Goal: Task Accomplishment & Management: Complete application form

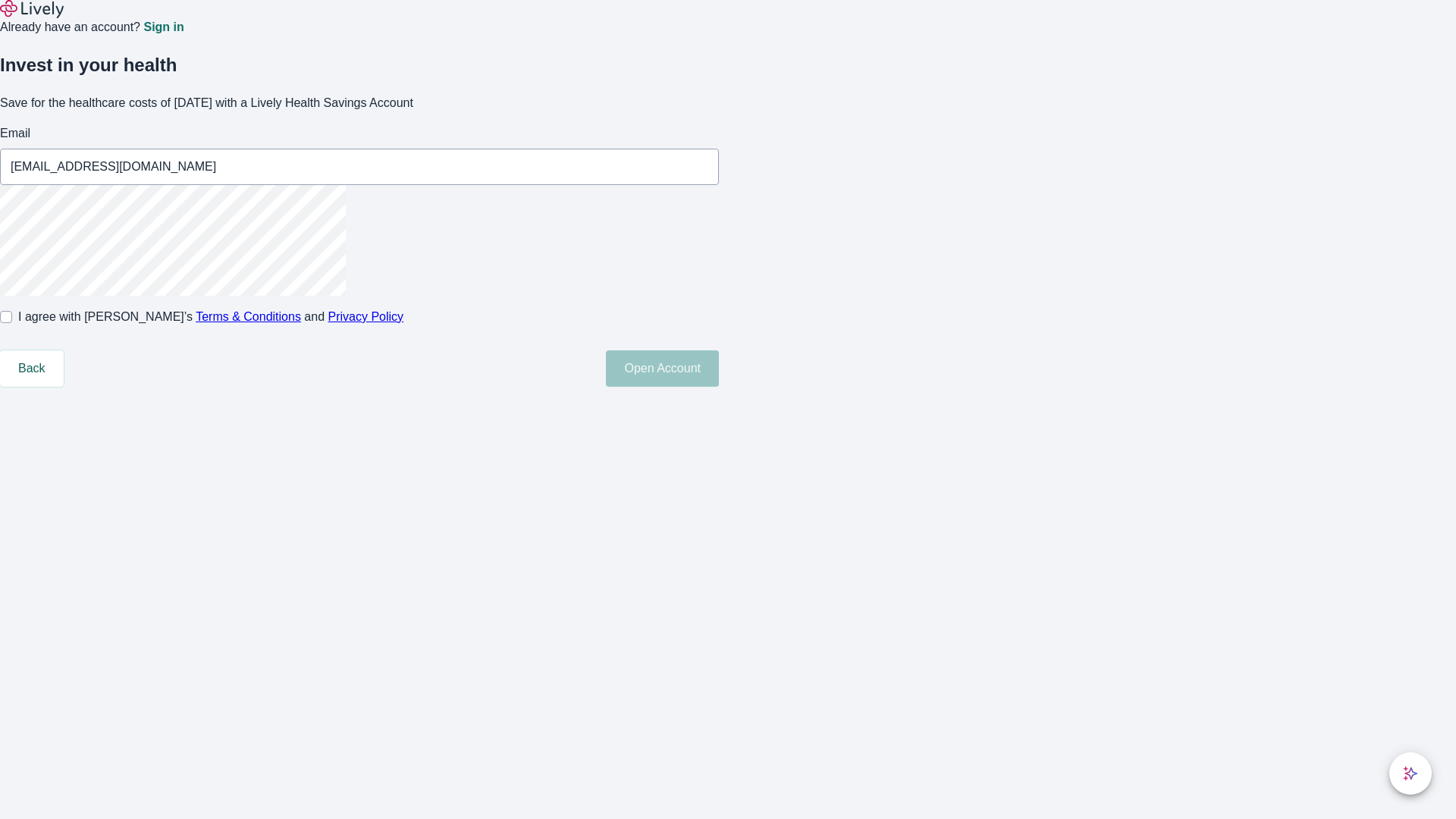
click at [12, 323] on input "I agree with Lively’s Terms & Conditions and Privacy Policy" at bounding box center [6, 317] width 12 height 12
checkbox input "true"
click at [719, 387] on button "Open Account" at bounding box center [662, 368] width 113 height 36
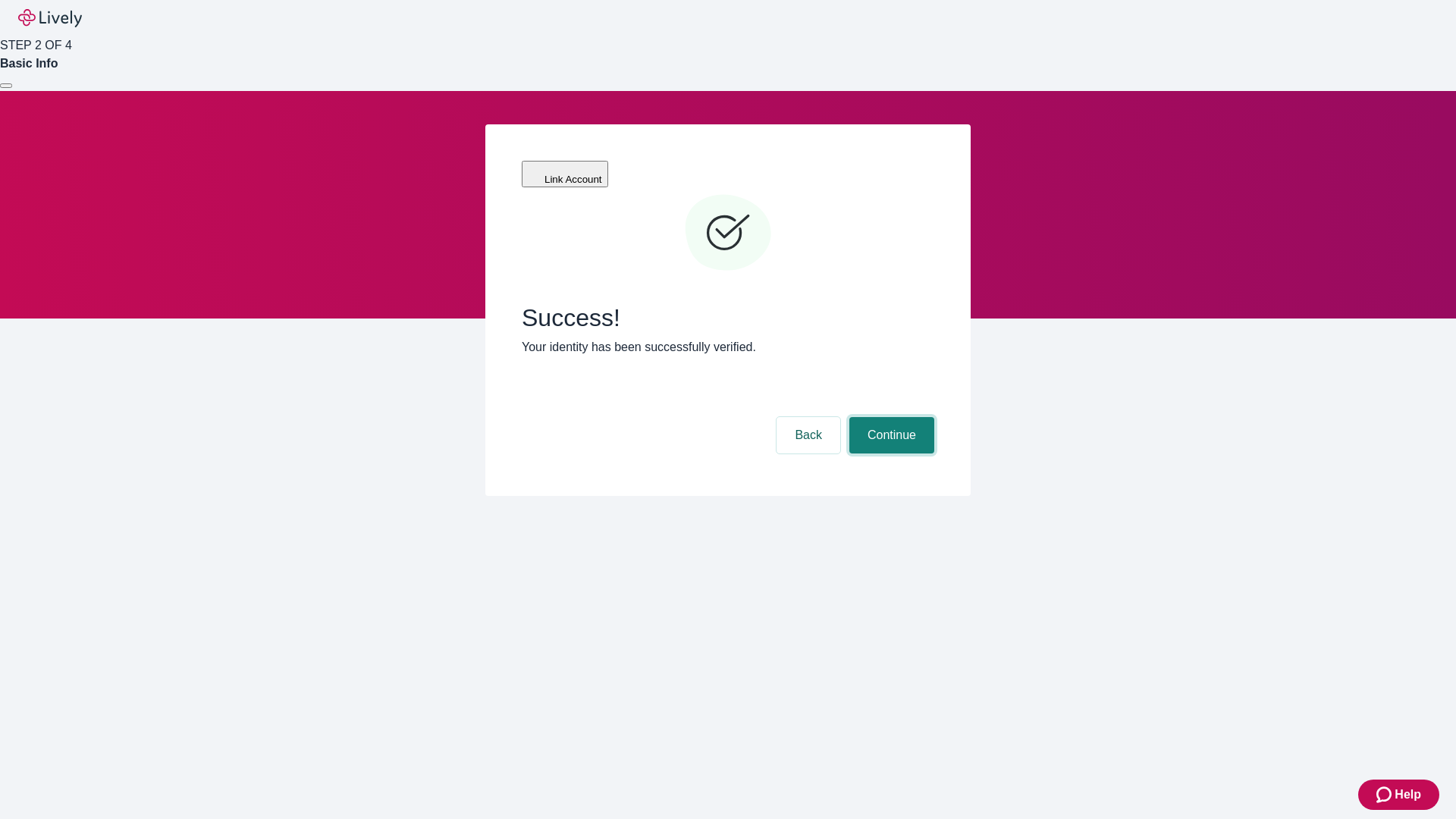
click at [889, 417] on button "Continue" at bounding box center [891, 435] width 85 height 36
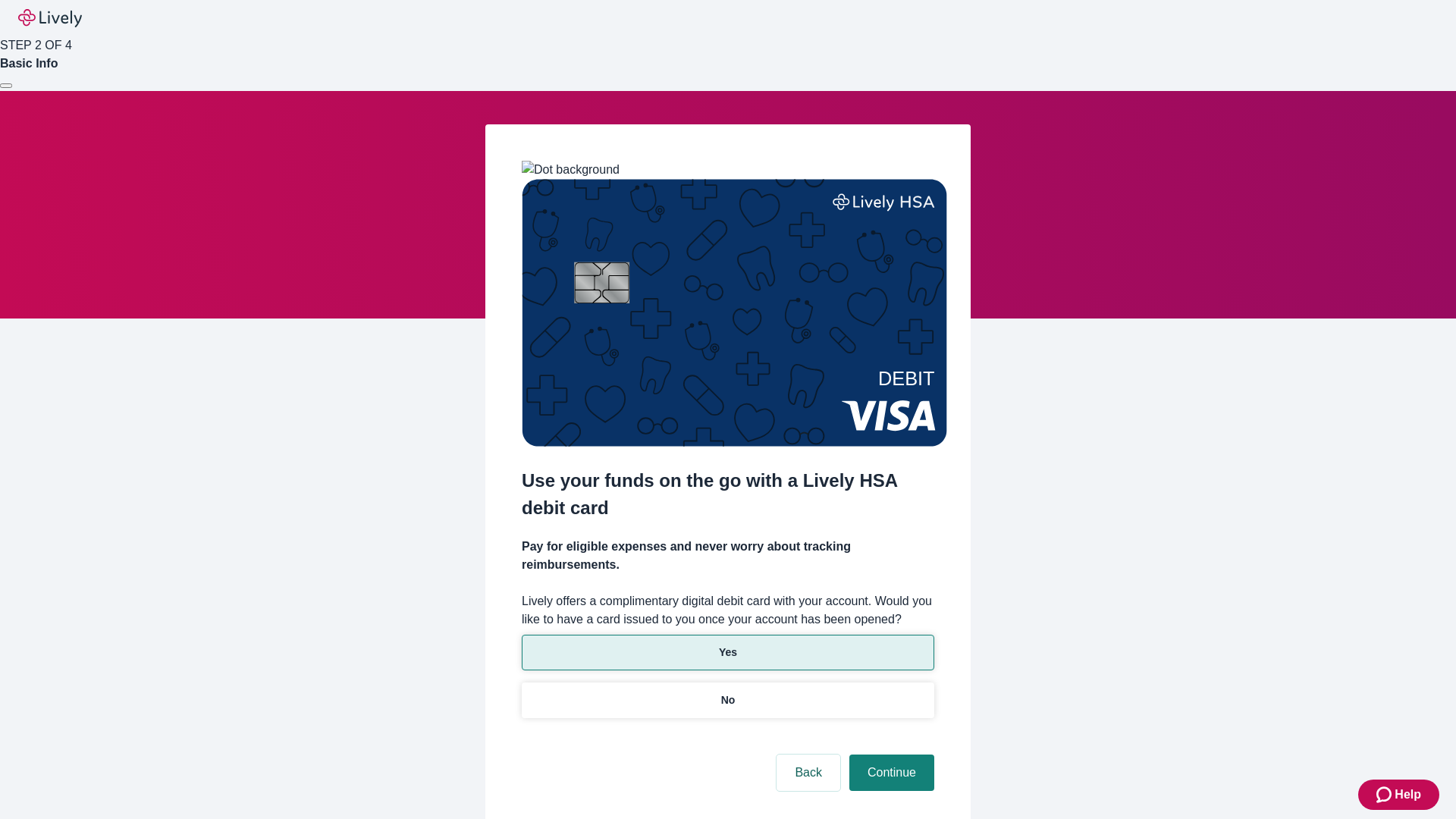
click at [727, 644] on p "Yes" at bounding box center [728, 652] width 19 height 16
click at [889, 755] on button "Continue" at bounding box center [891, 773] width 85 height 36
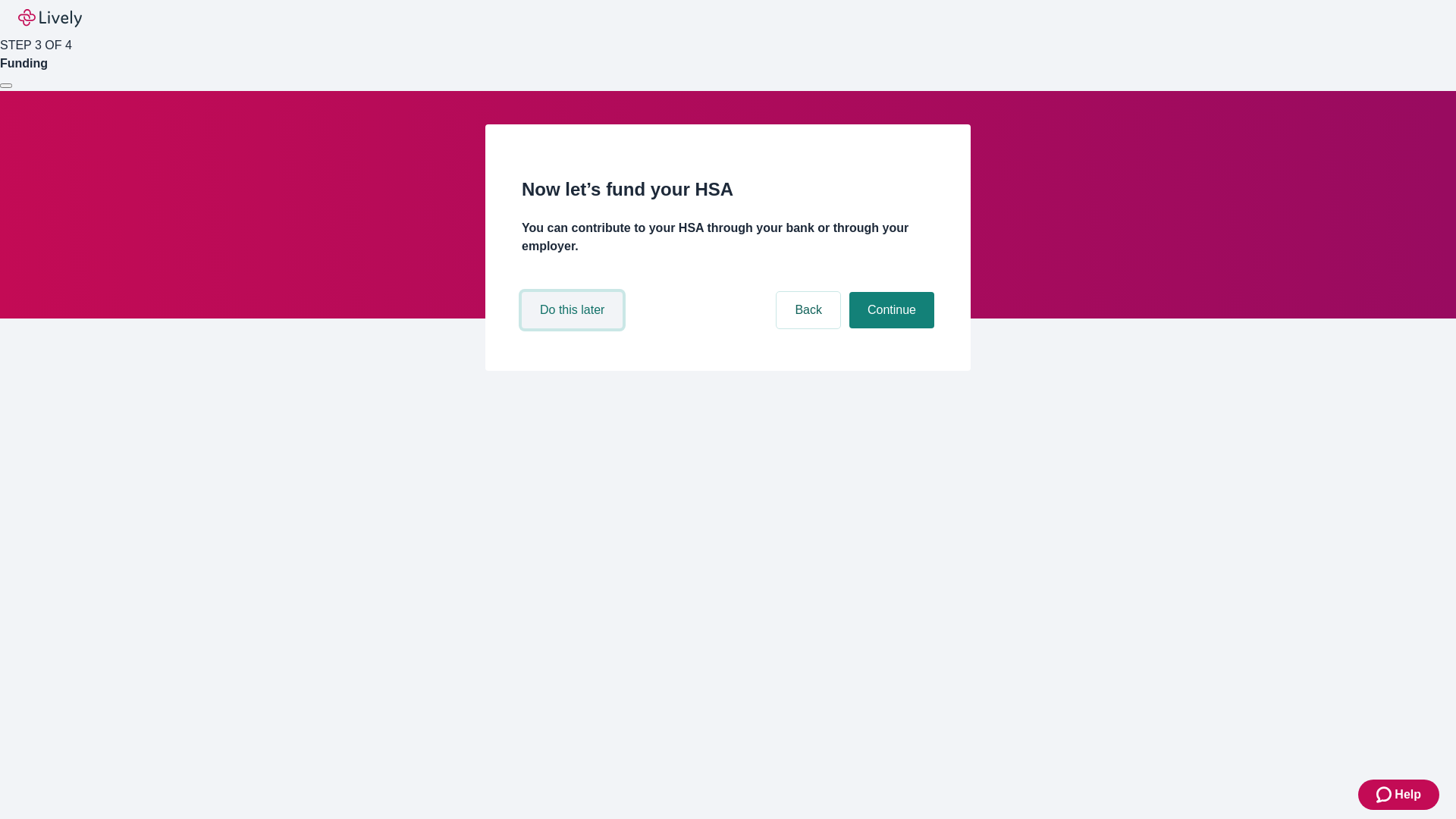
click at [574, 328] on button "Do this later" at bounding box center [572, 310] width 101 height 36
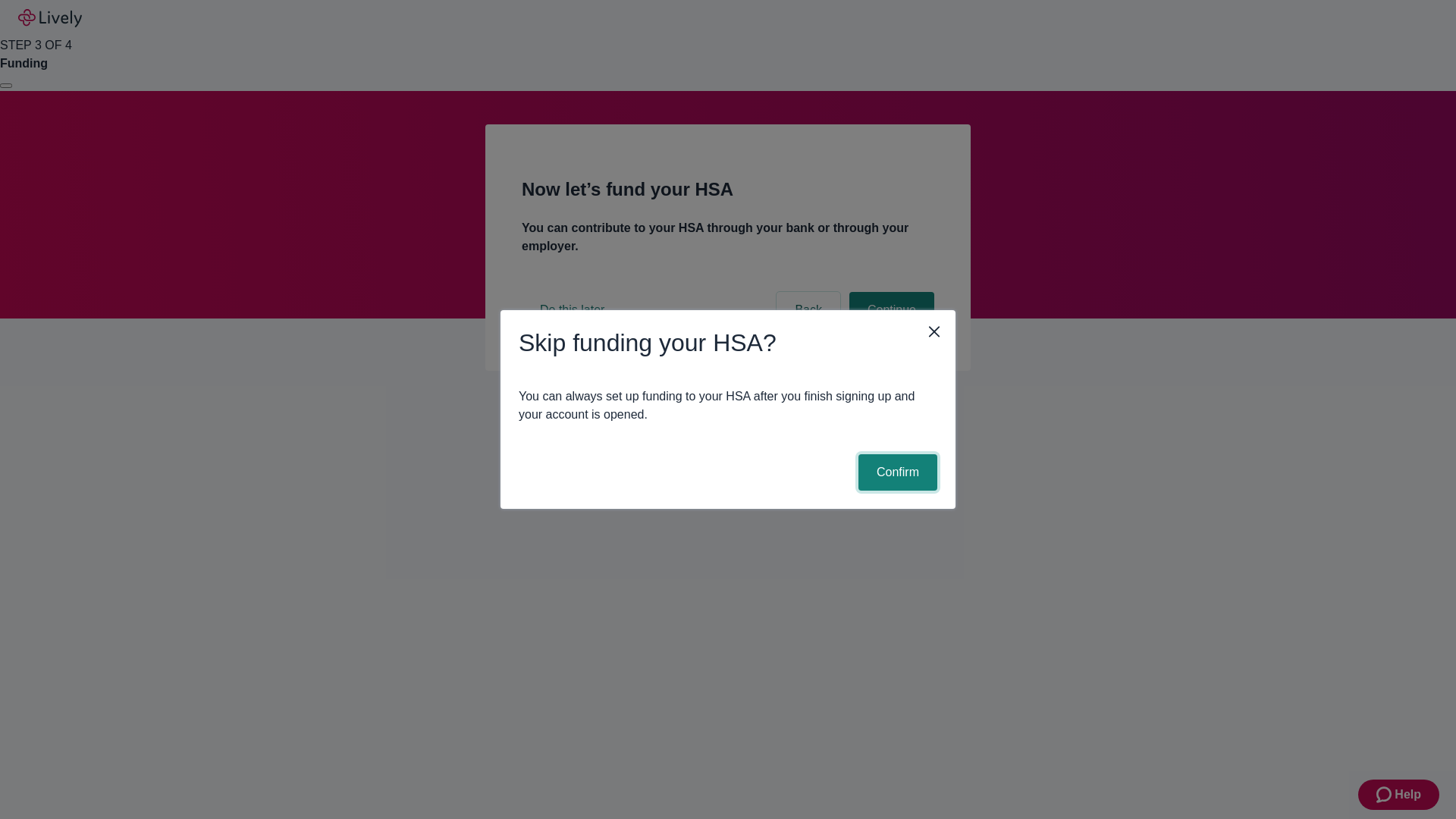
click at [895, 473] on button "Confirm" at bounding box center [898, 472] width 79 height 36
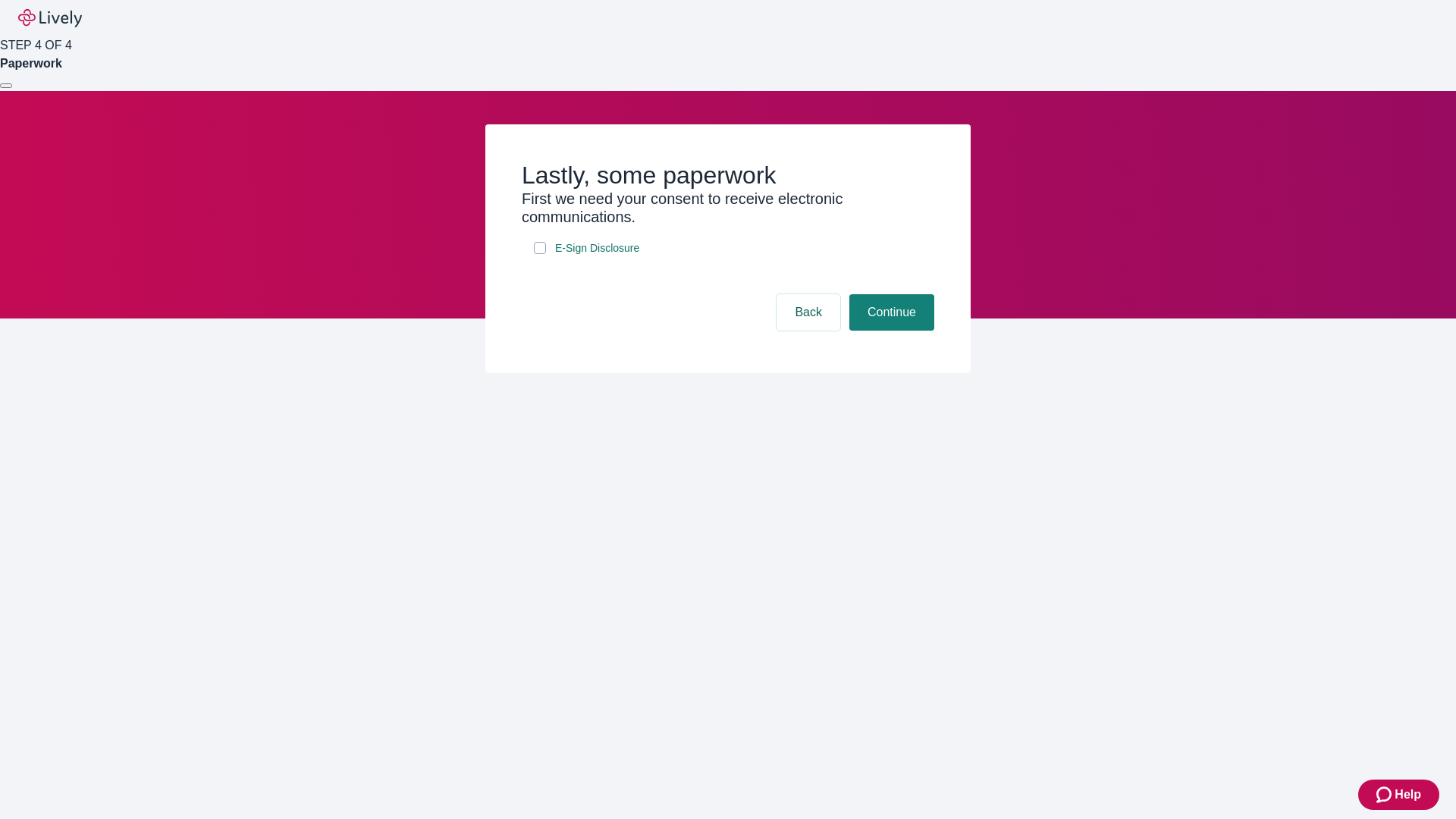
click at [540, 254] on input "E-Sign Disclosure" at bounding box center [540, 248] width 12 height 12
checkbox input "true"
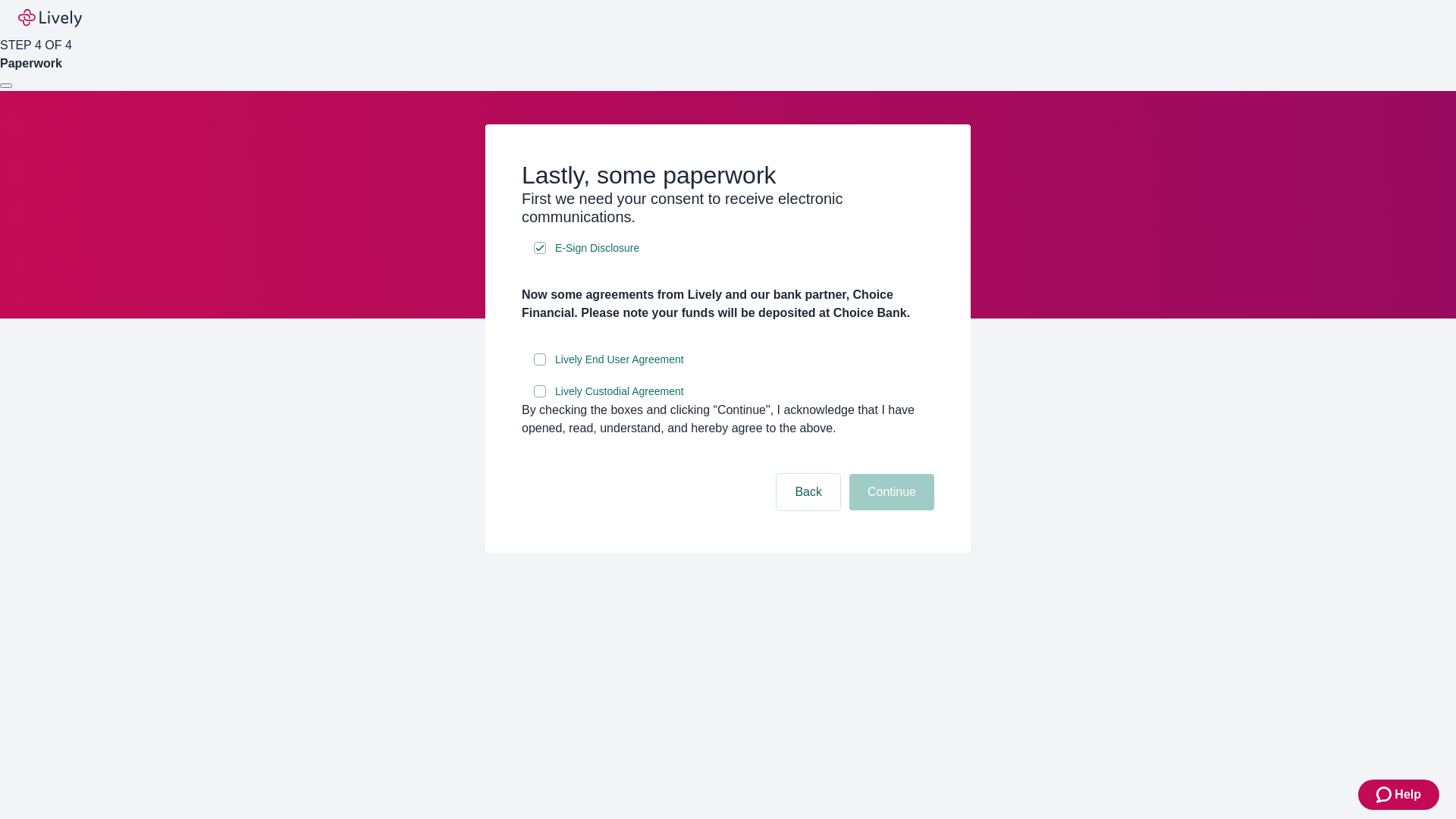
click at [540, 365] on input "Lively End User Agreement" at bounding box center [540, 359] width 12 height 12
checkbox input "true"
click at [540, 397] on input "Lively Custodial Agreement" at bounding box center [540, 392] width 12 height 12
checkbox input "true"
click at [889, 511] on button "Continue" at bounding box center [891, 491] width 85 height 36
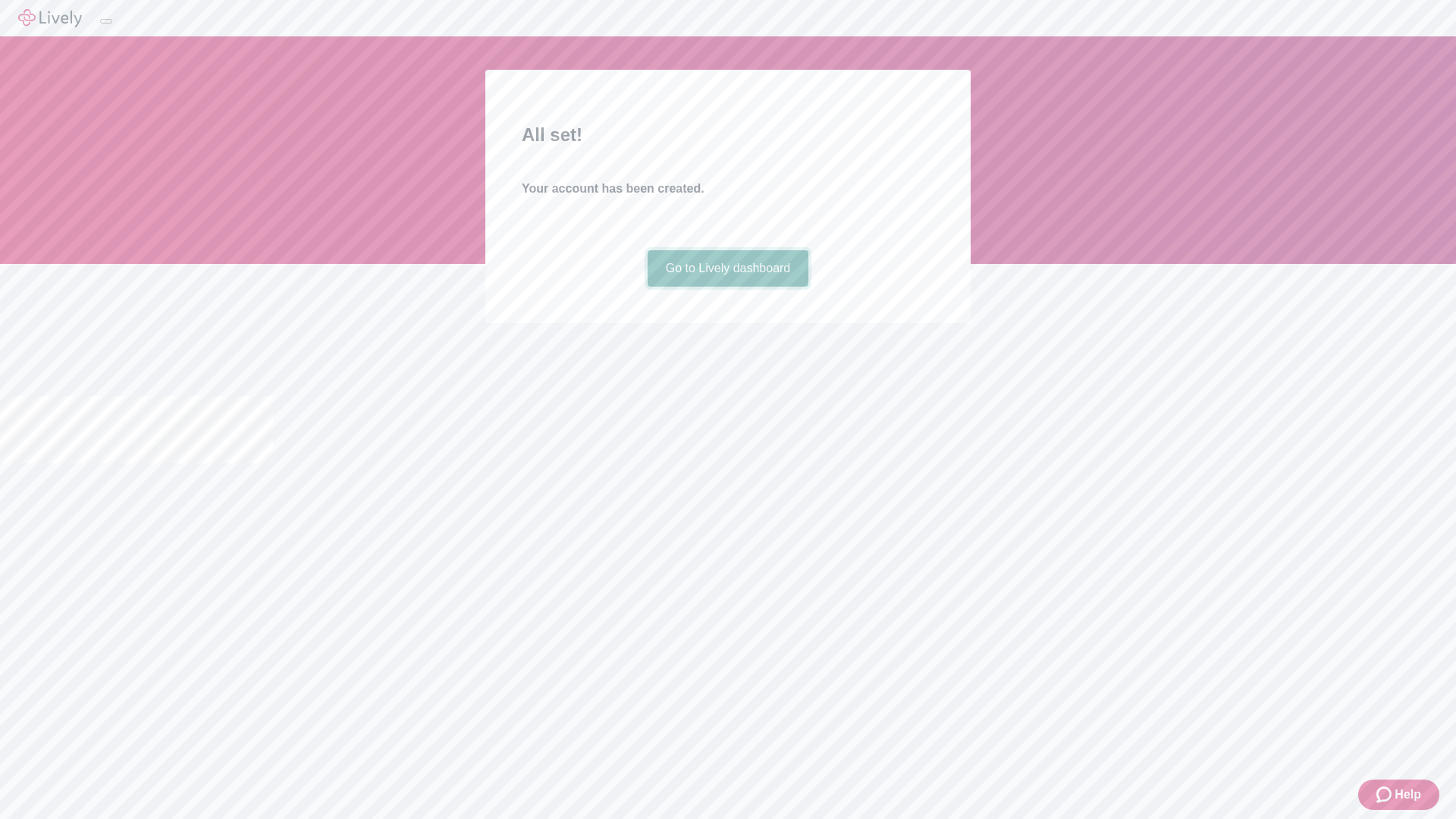
click at [727, 287] on link "Go to Lively dashboard" at bounding box center [728, 268] width 161 height 36
